Goal: Transaction & Acquisition: Purchase product/service

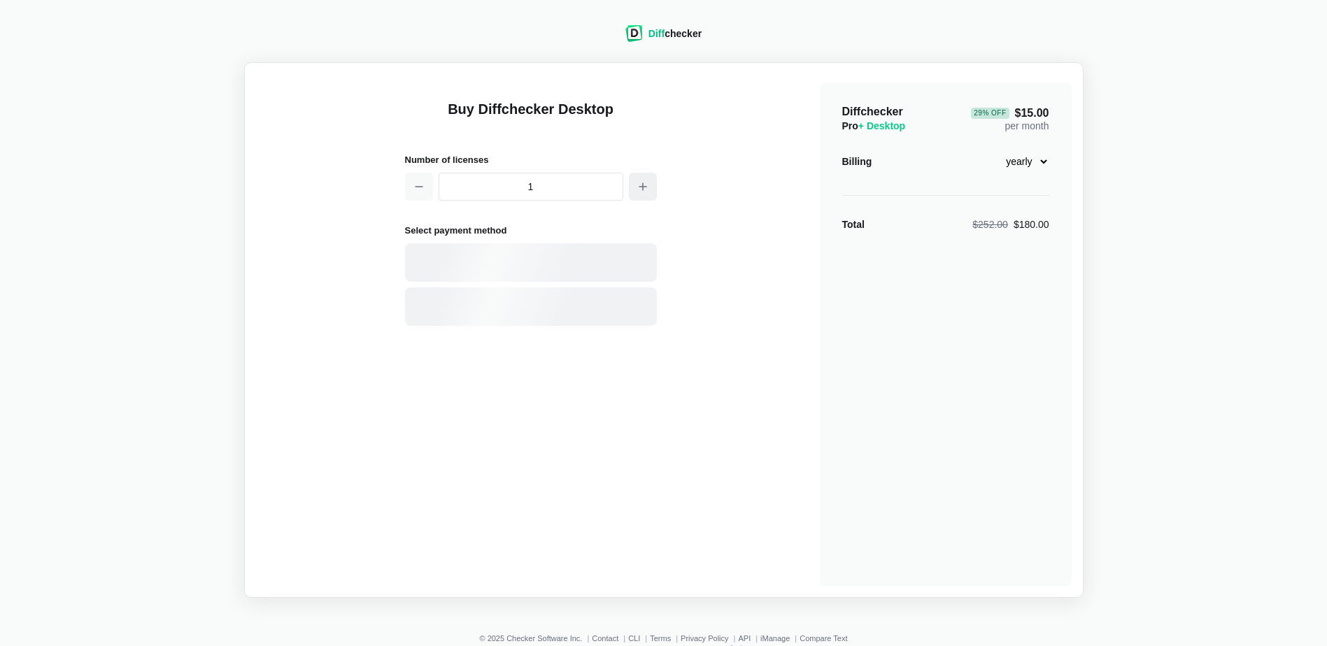
click at [638, 189] on icon "button" at bounding box center [642, 186] width 11 height 11
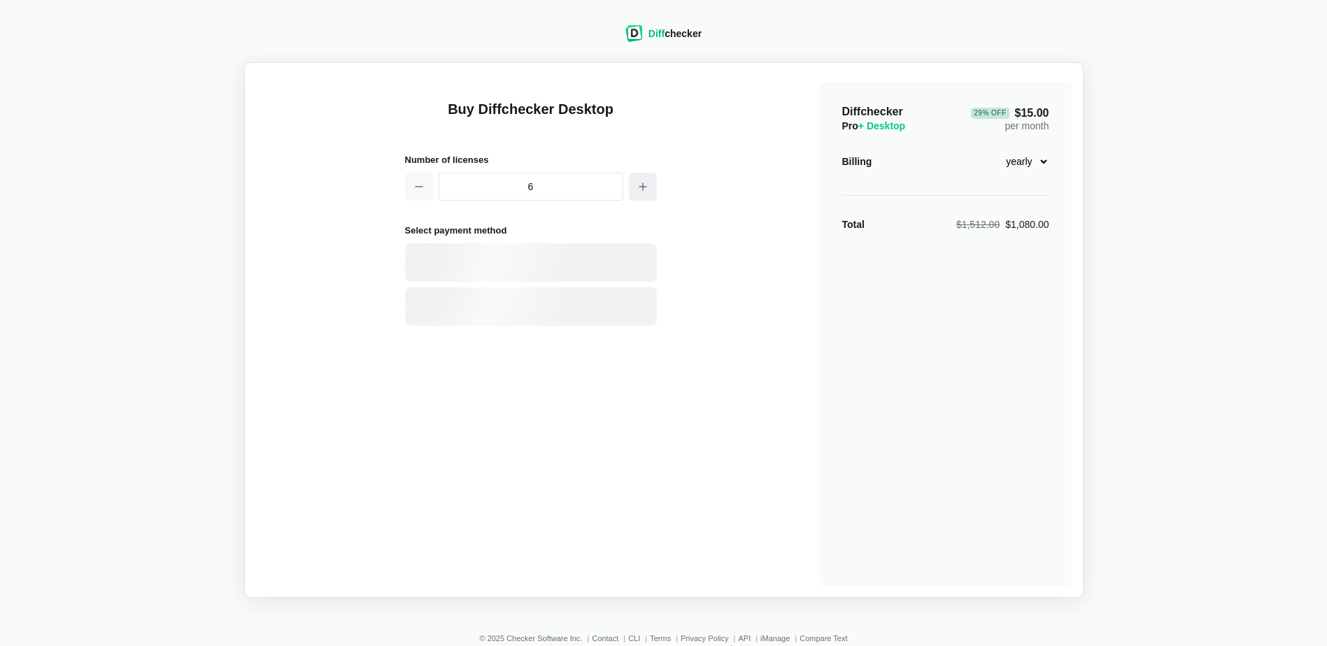
click at [639, 189] on icon "button" at bounding box center [642, 186] width 11 height 11
click at [640, 189] on icon "button" at bounding box center [642, 186] width 11 height 11
click at [641, 189] on icon "button" at bounding box center [642, 186] width 11 height 11
drag, startPoint x: 642, startPoint y: 189, endPoint x: 666, endPoint y: 213, distance: 34.1
click at [644, 189] on icon "button" at bounding box center [642, 186] width 11 height 11
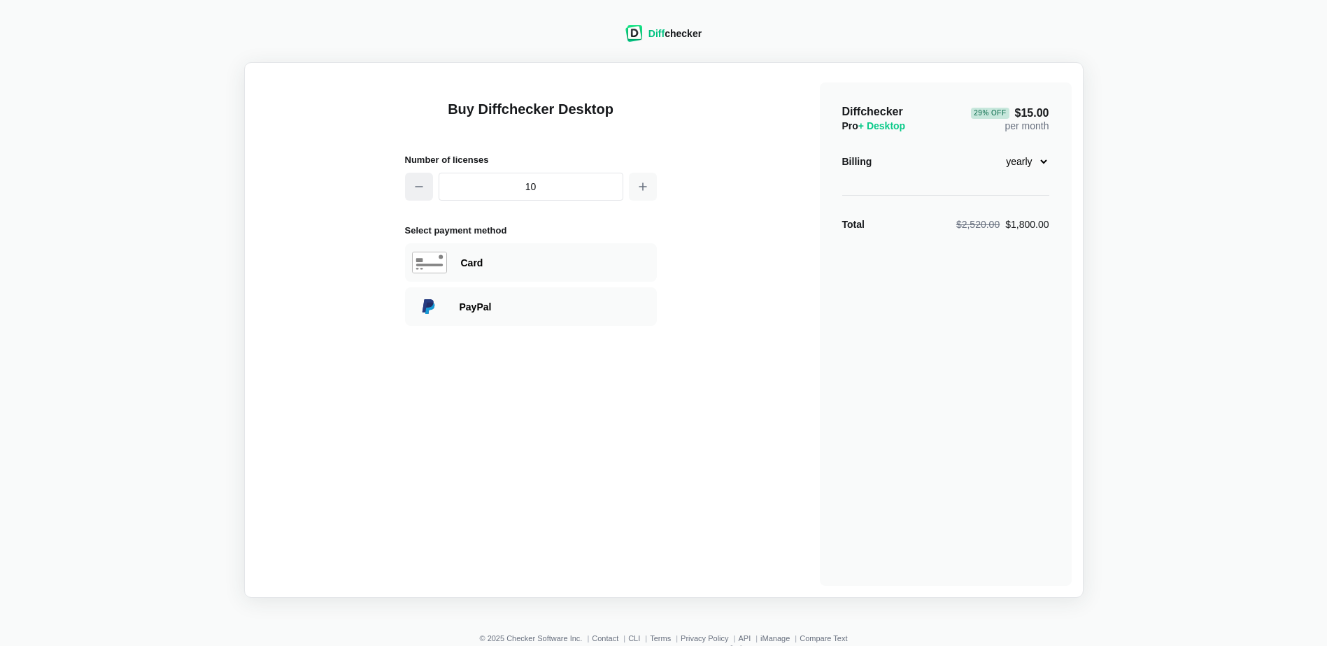
click at [420, 193] on button "button" at bounding box center [419, 187] width 28 height 28
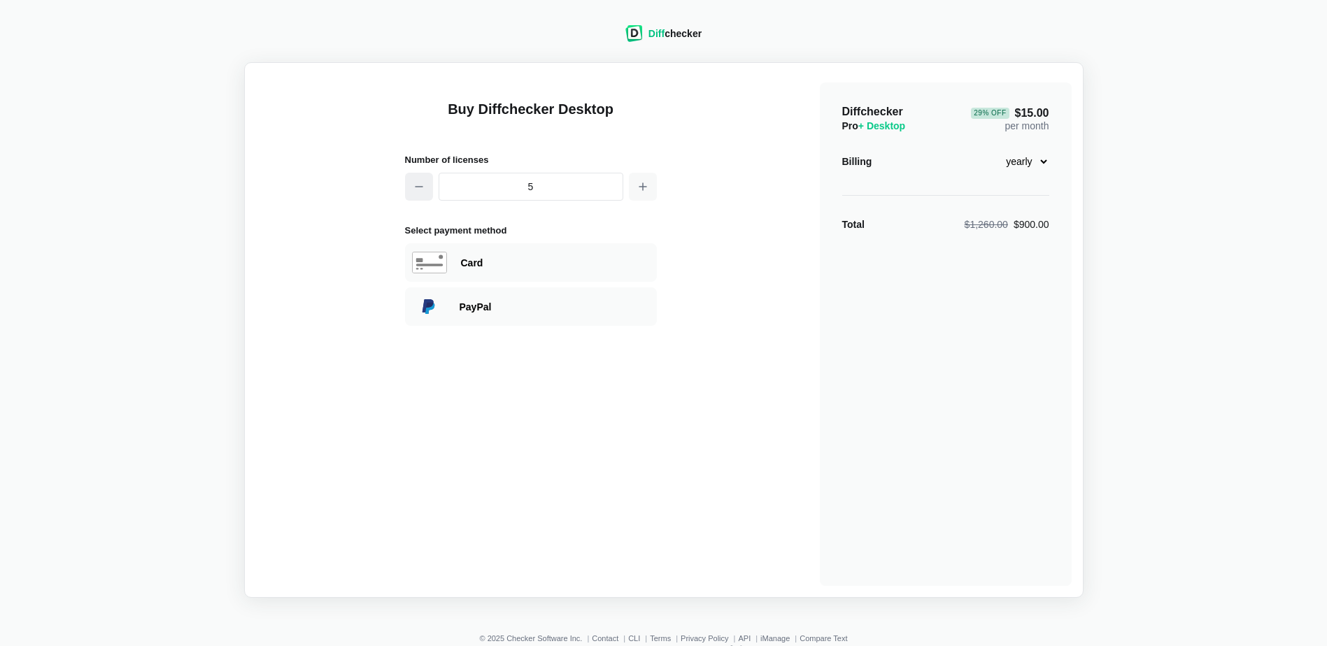
click at [430, 192] on button "button" at bounding box center [419, 187] width 28 height 28
click at [429, 192] on button "button" at bounding box center [419, 187] width 28 height 28
type input "2"
